Goal: Check status: Check status

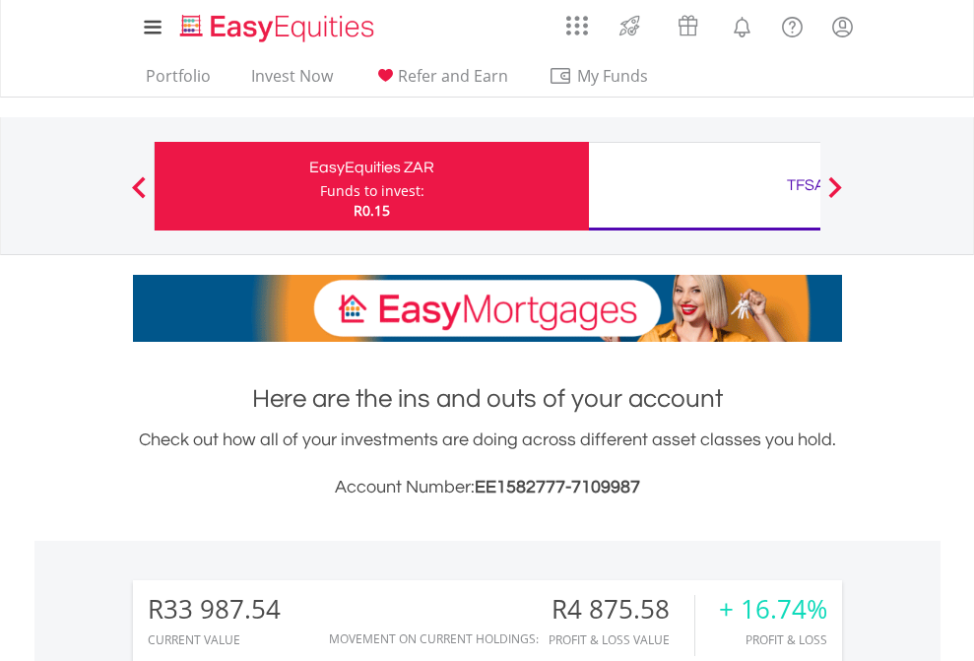
scroll to position [189, 309]
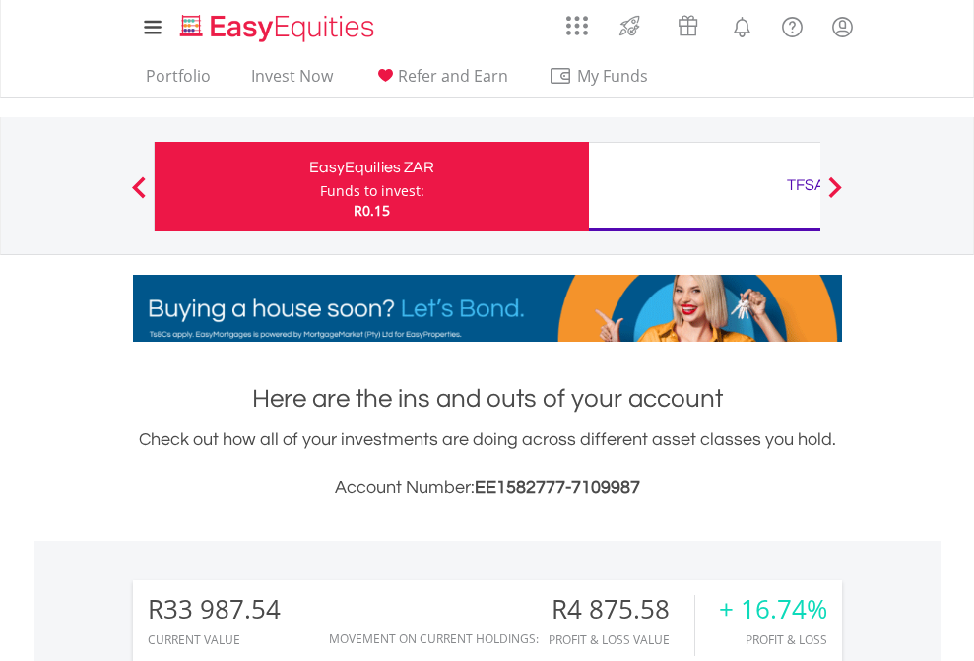
click at [320, 186] on div "Funds to invest:" at bounding box center [372, 191] width 104 height 20
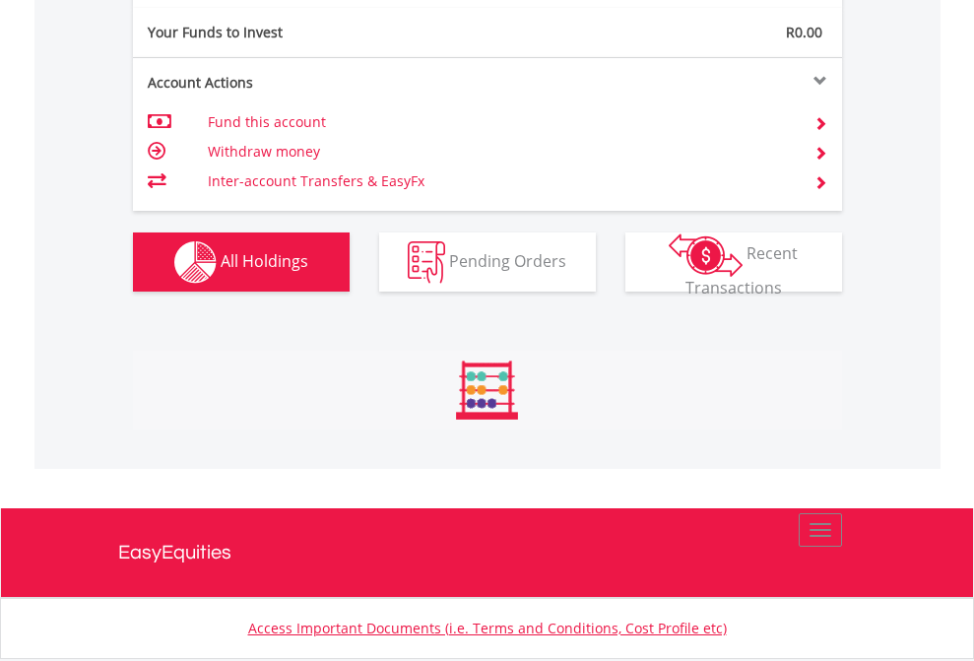
scroll to position [2190, 0]
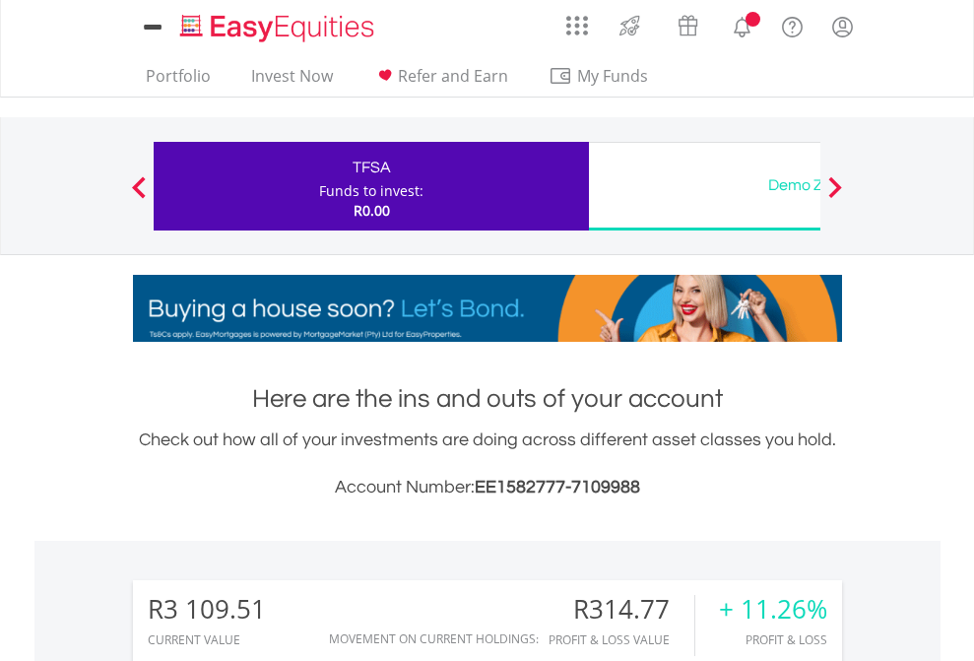
scroll to position [189, 309]
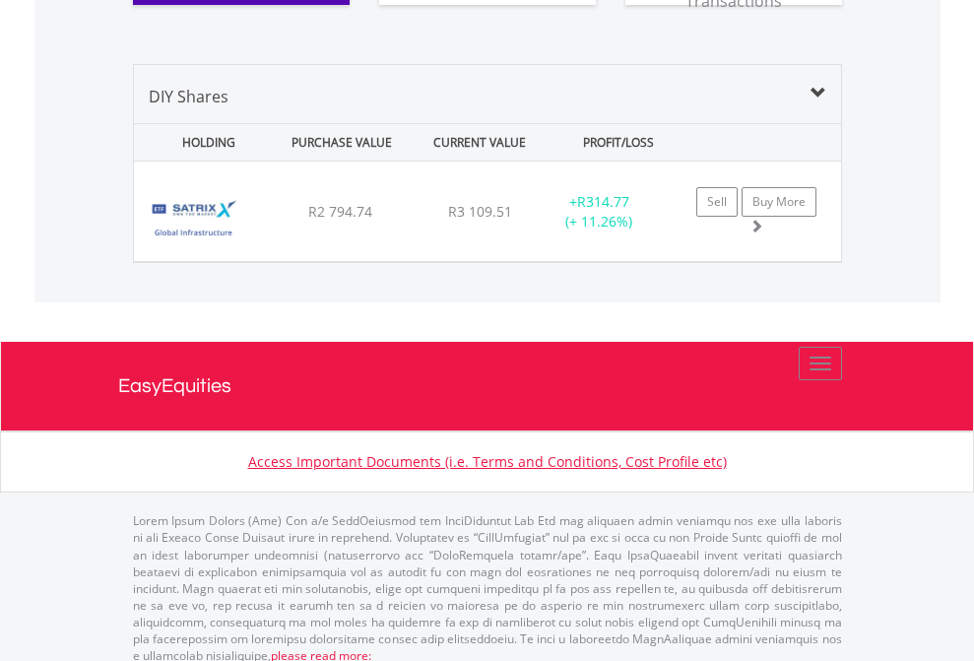
scroll to position [2190, 0]
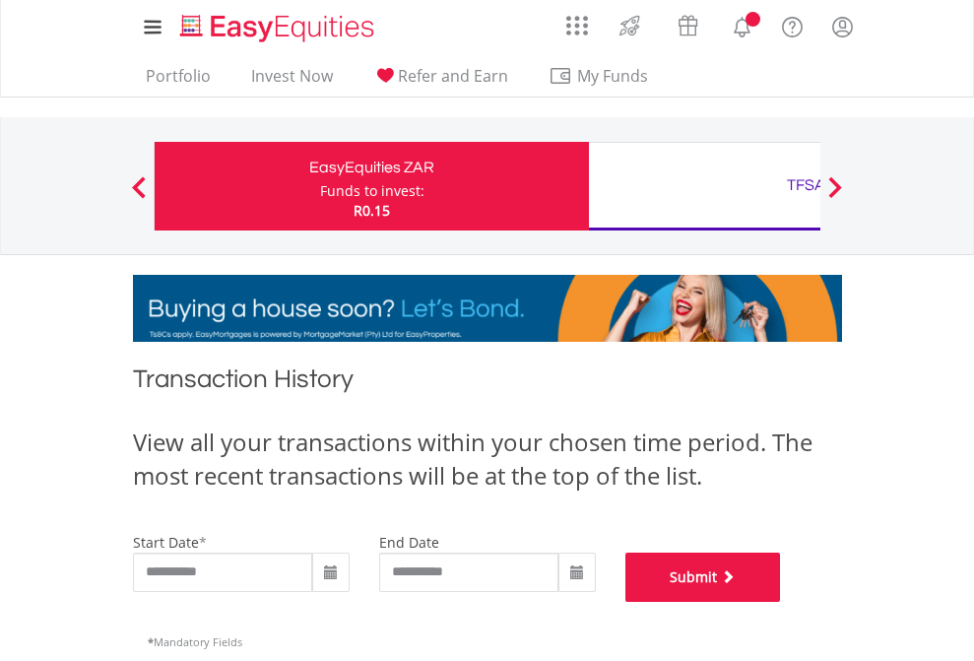
click at [781, 602] on button "Submit" at bounding box center [703, 576] width 156 height 49
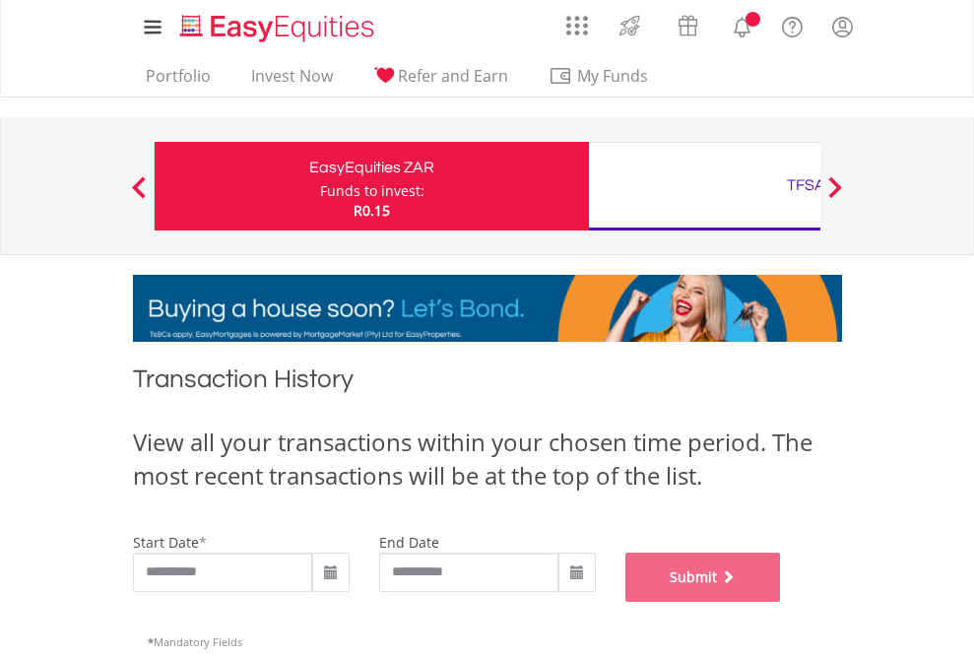
scroll to position [799, 0]
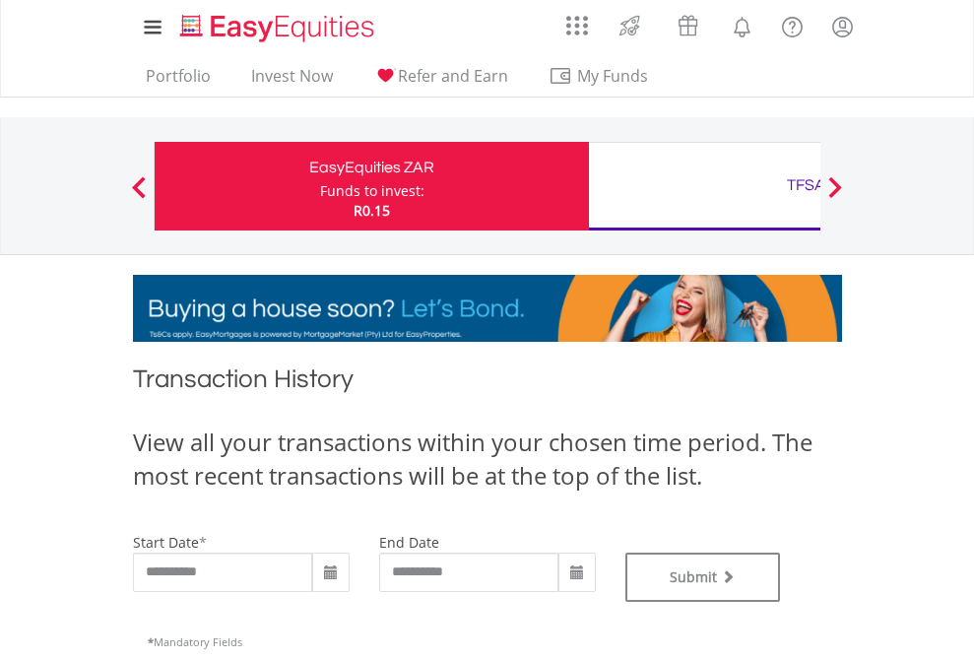
click at [704, 186] on div "TFSA" at bounding box center [806, 185] width 411 height 28
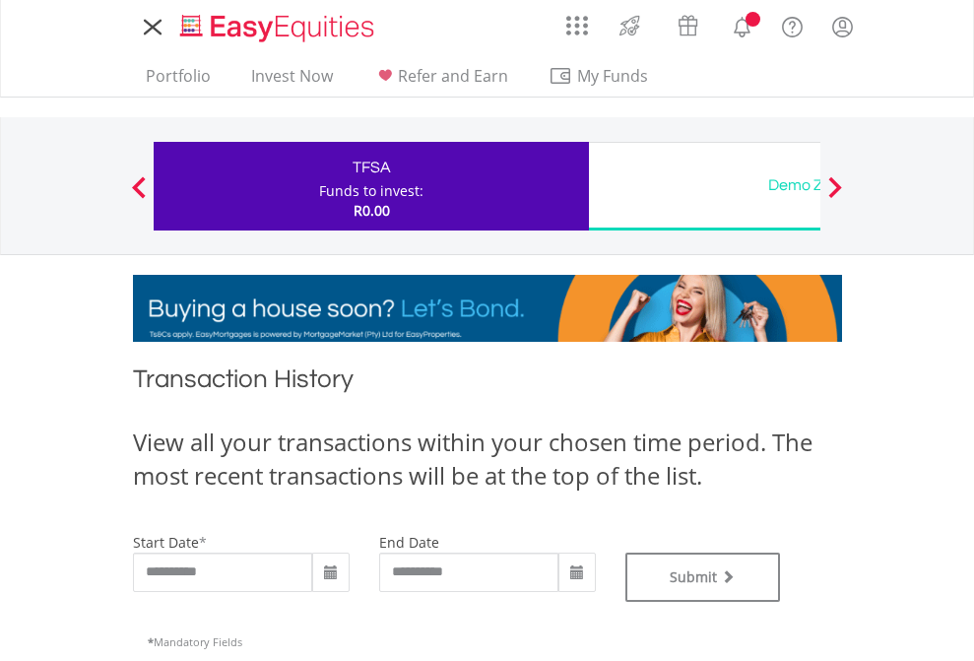
type input "**********"
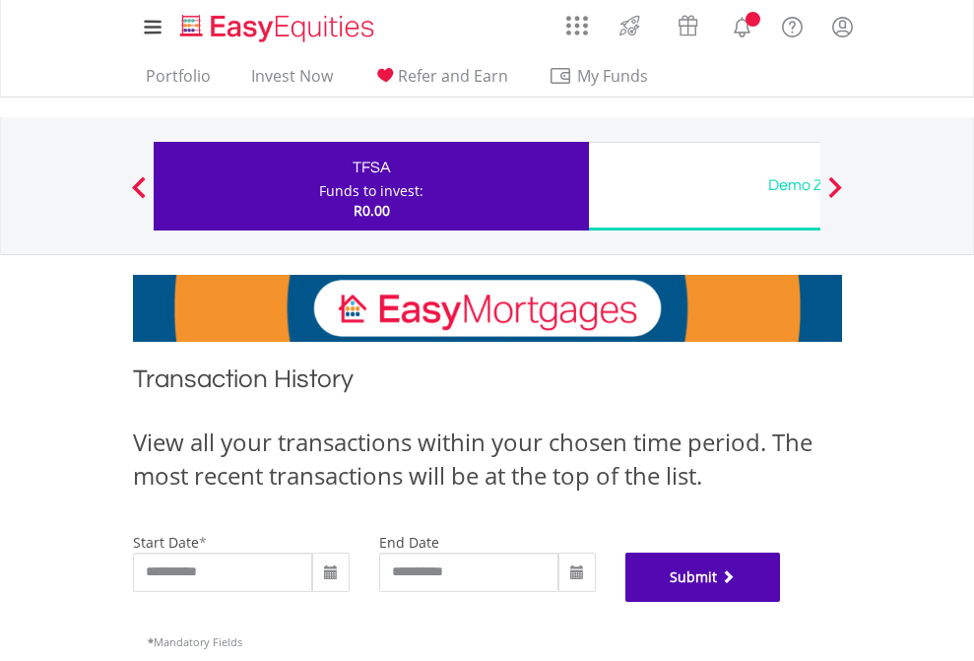
click at [781, 602] on button "Submit" at bounding box center [703, 576] width 156 height 49
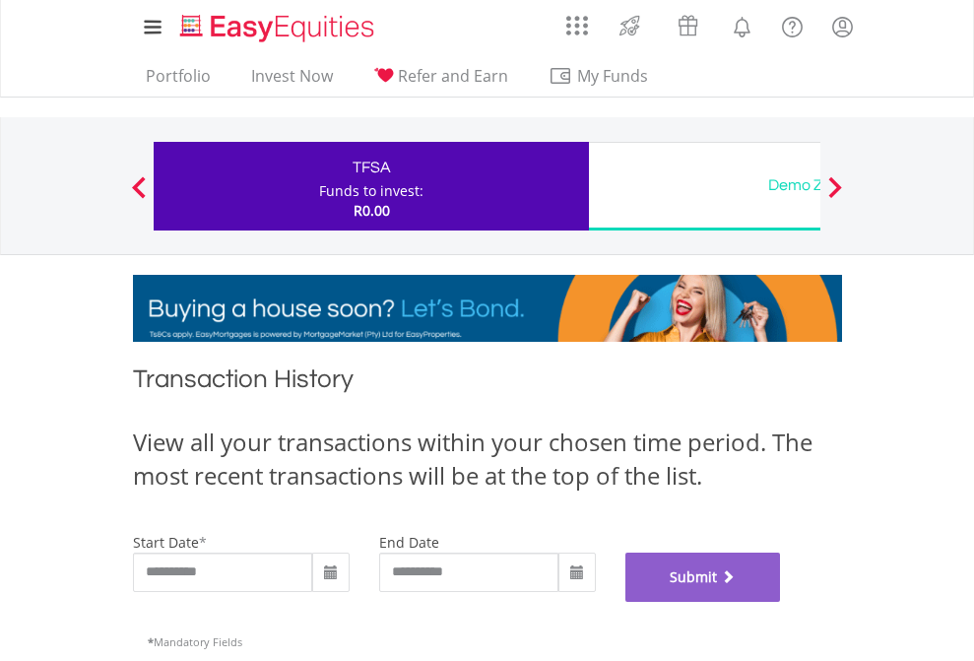
scroll to position [799, 0]
